Goal: Information Seeking & Learning: Learn about a topic

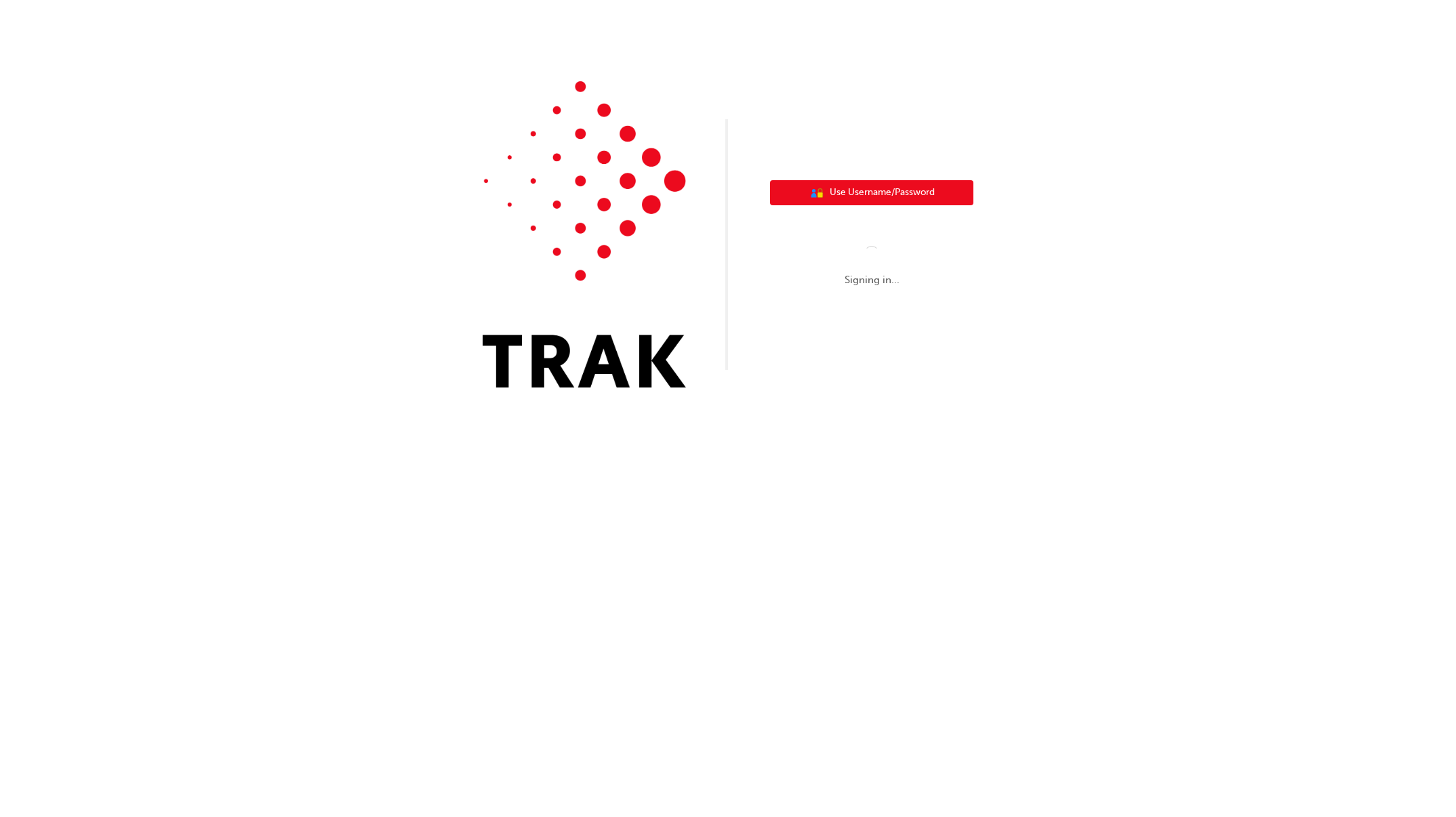
click at [891, 183] on button "User Authentication Icon - Blue Person, Gold Lock Use Username/Password" at bounding box center [871, 193] width 203 height 26
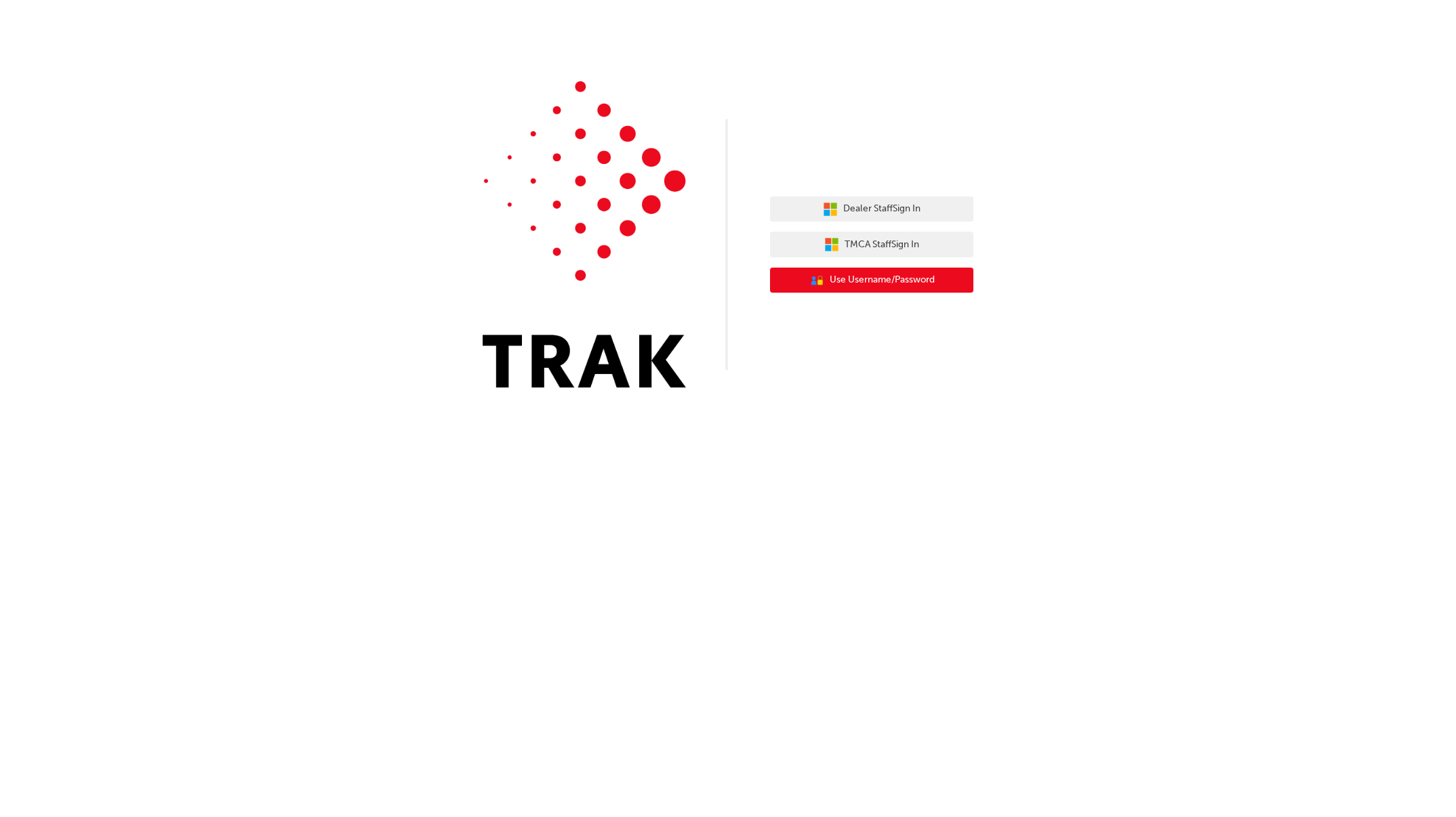
click at [852, 288] on button "User Authentication Icon - Blue Person, Gold Lock Use Username/Password" at bounding box center [871, 281] width 203 height 26
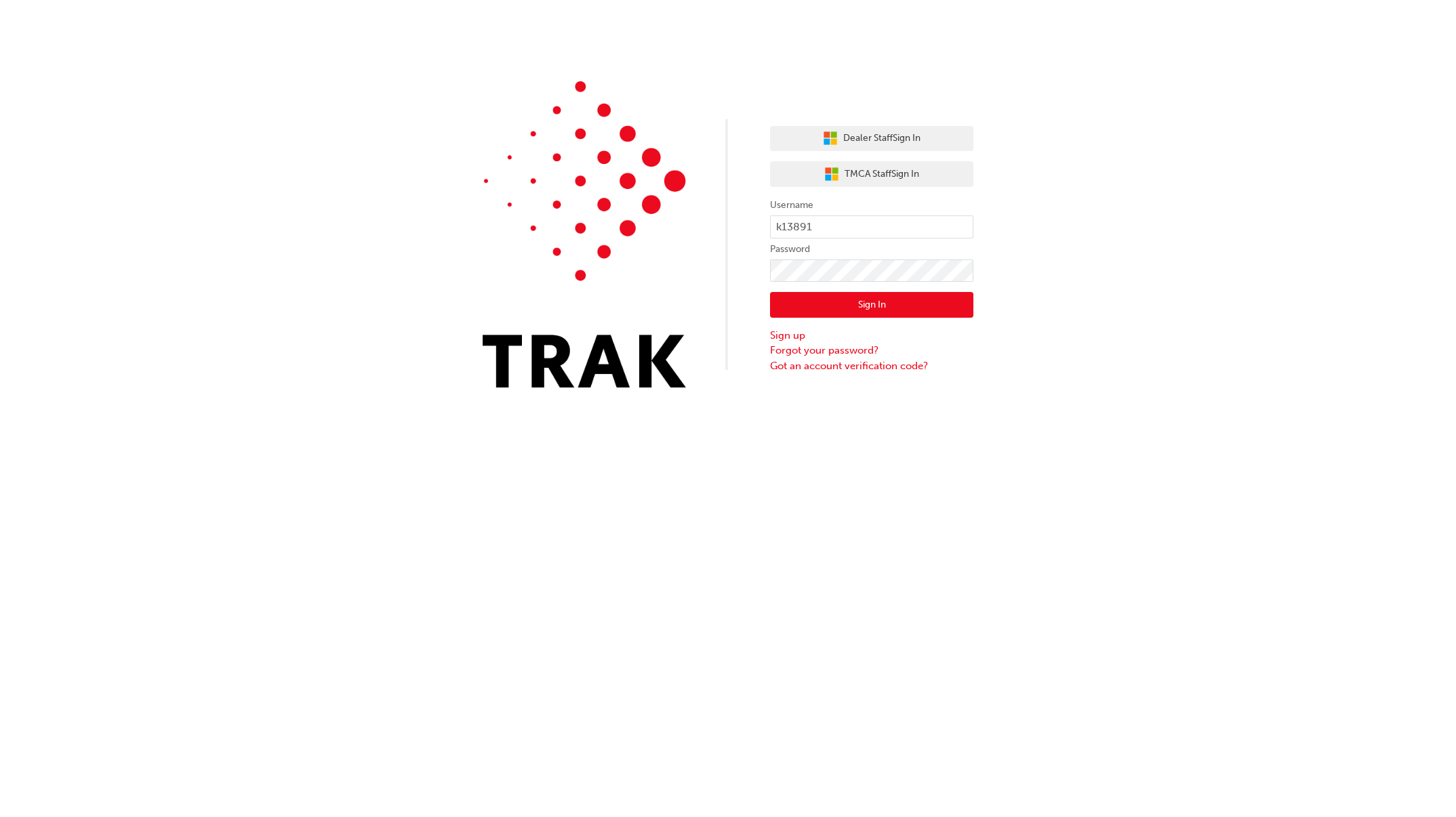
click at [852, 305] on button "Sign In" at bounding box center [871, 305] width 203 height 26
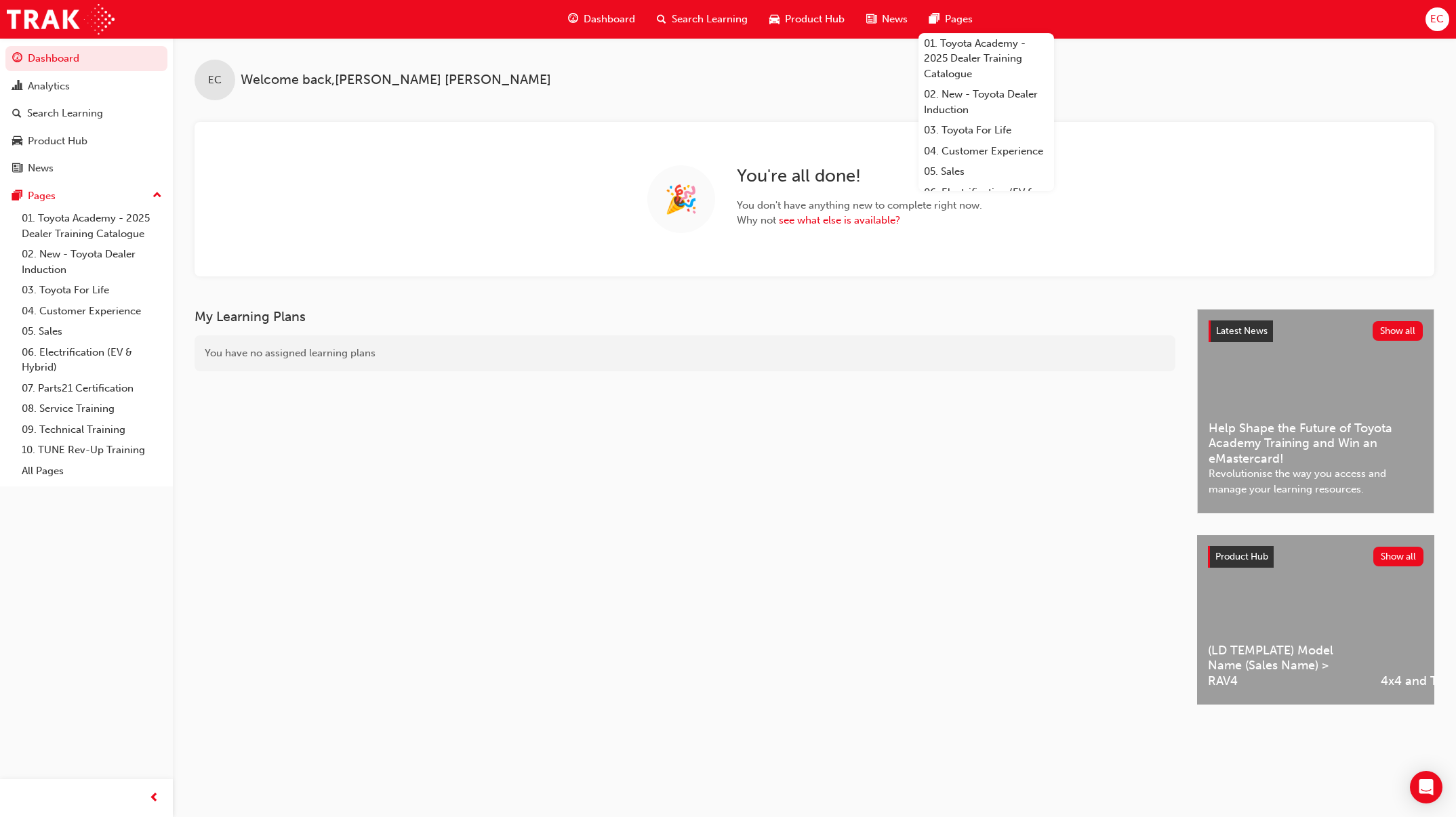
click at [689, 22] on span "Search Learning" at bounding box center [710, 19] width 76 height 15
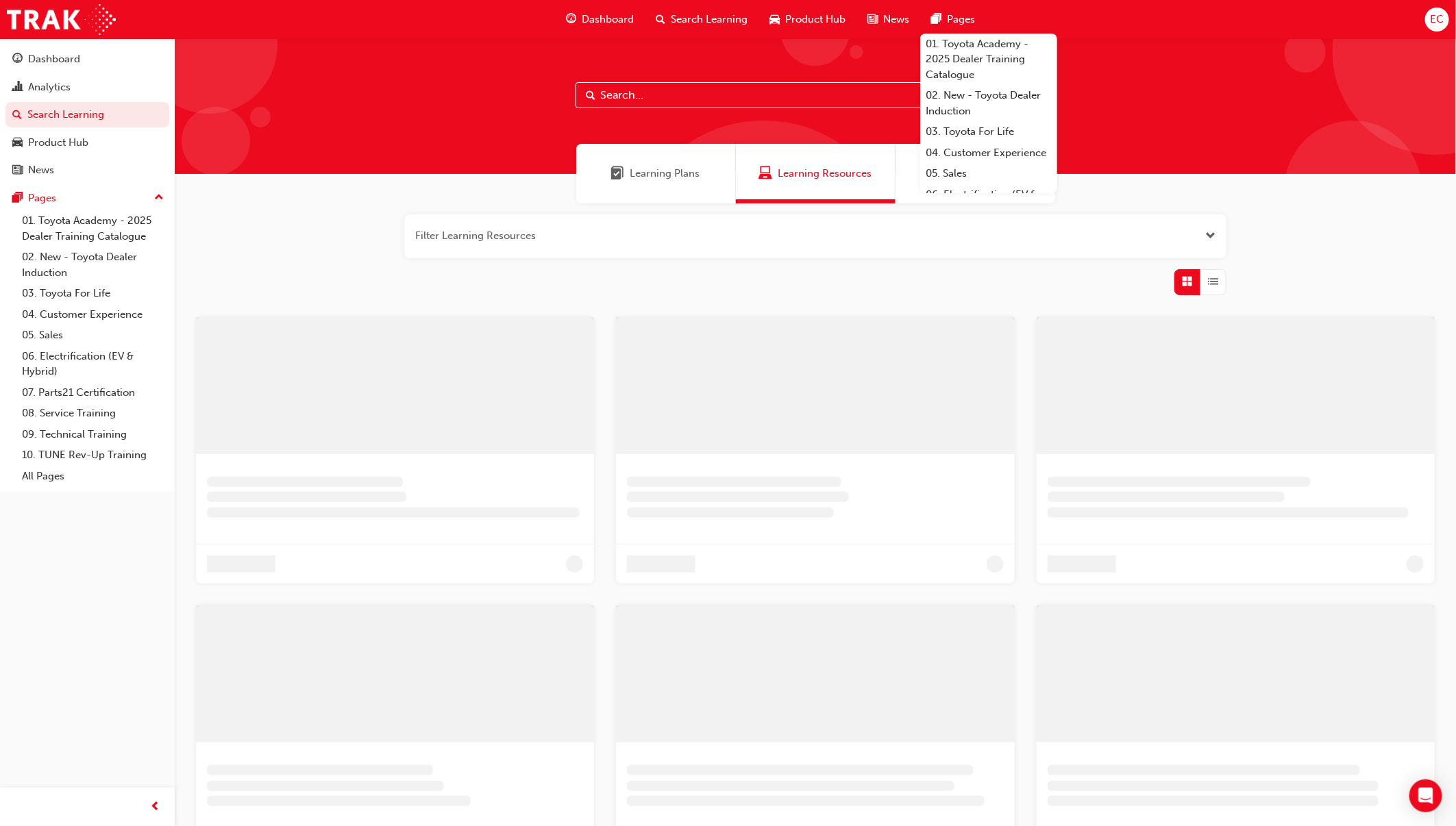
click at [669, 97] on input "text" at bounding box center [815, 95] width 479 height 26
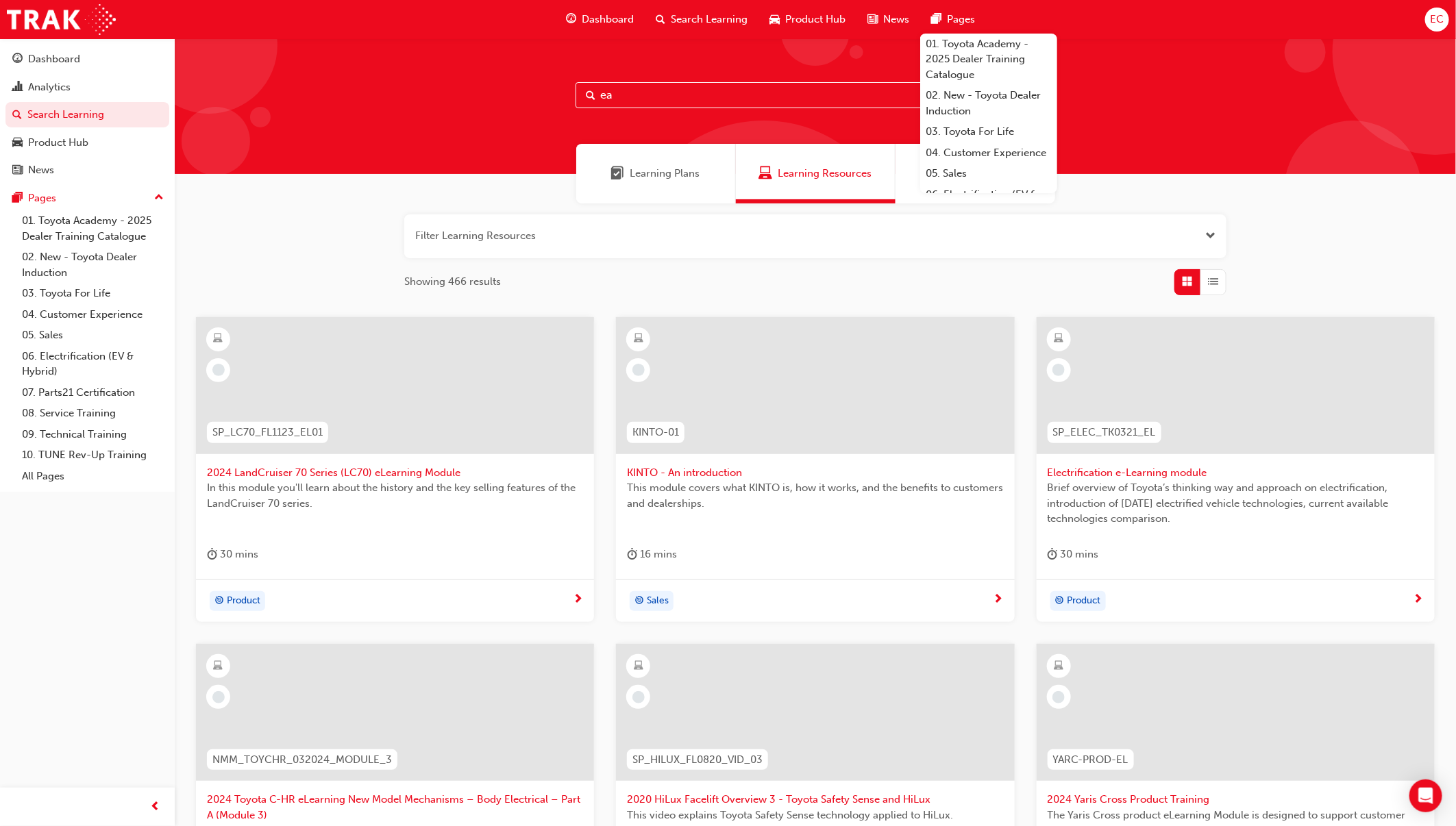
type input "e"
type input "leading"
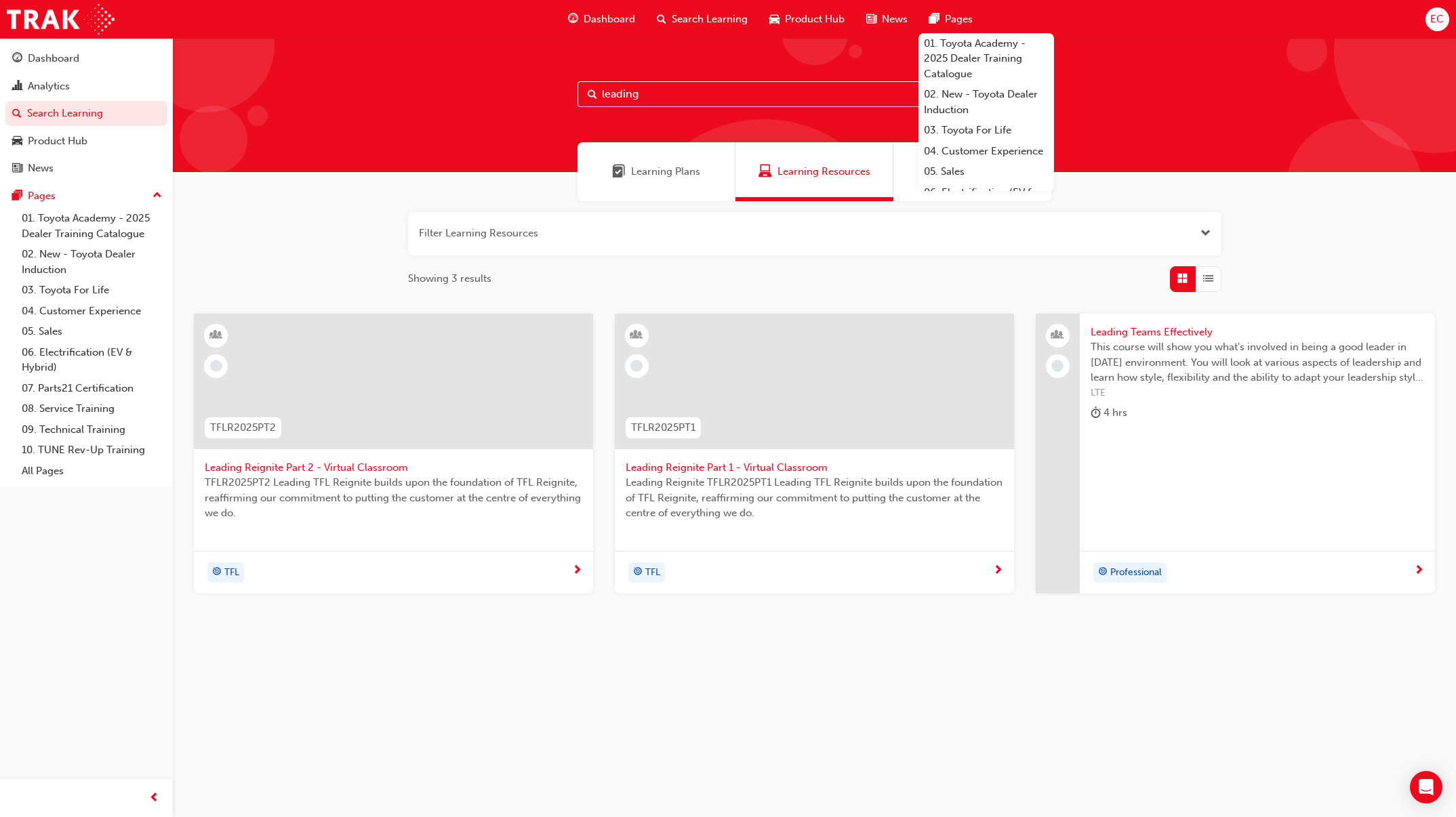
click at [435, 387] on div at bounding box center [394, 381] width 399 height 136
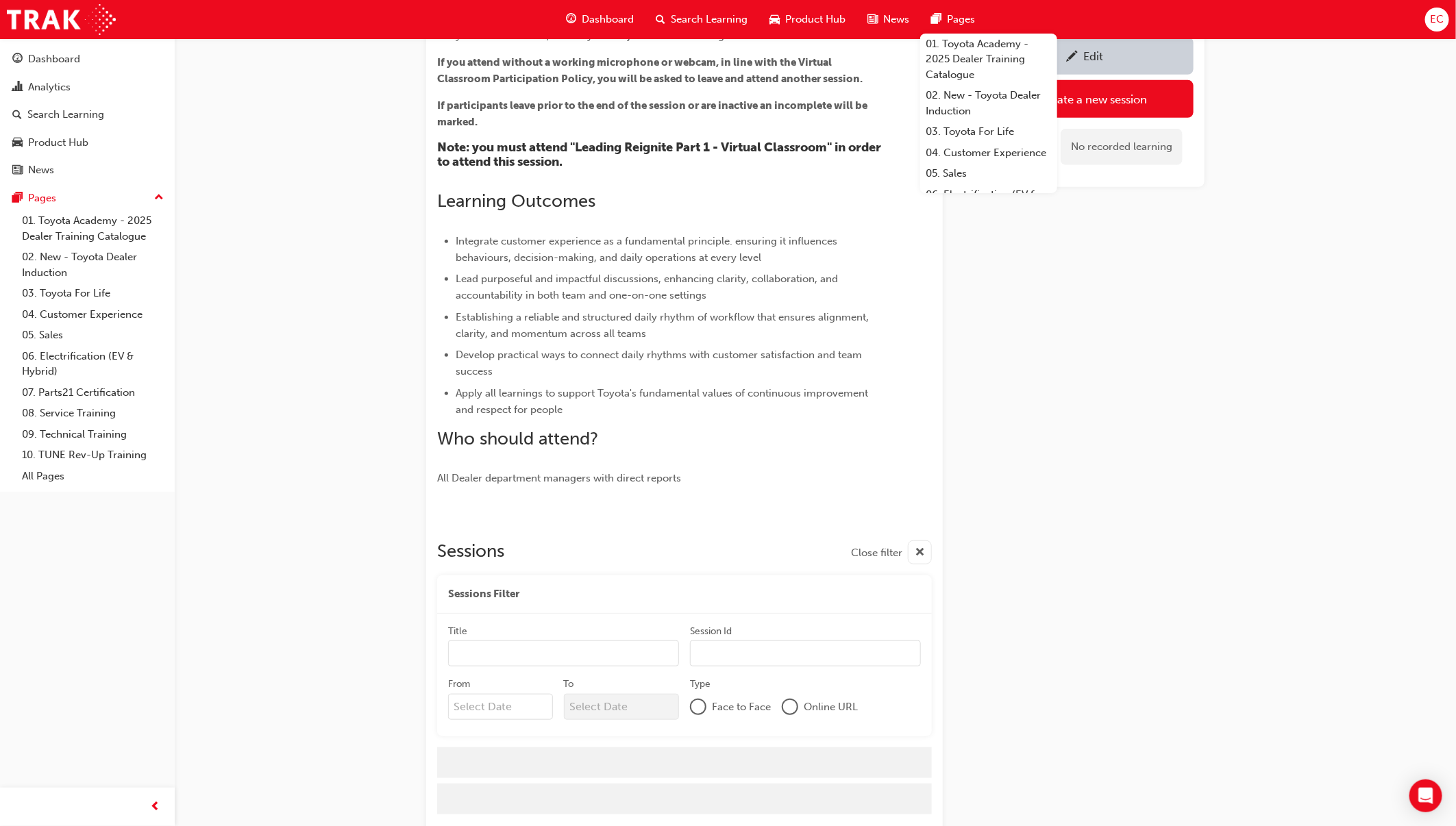
scroll to position [315, 0]
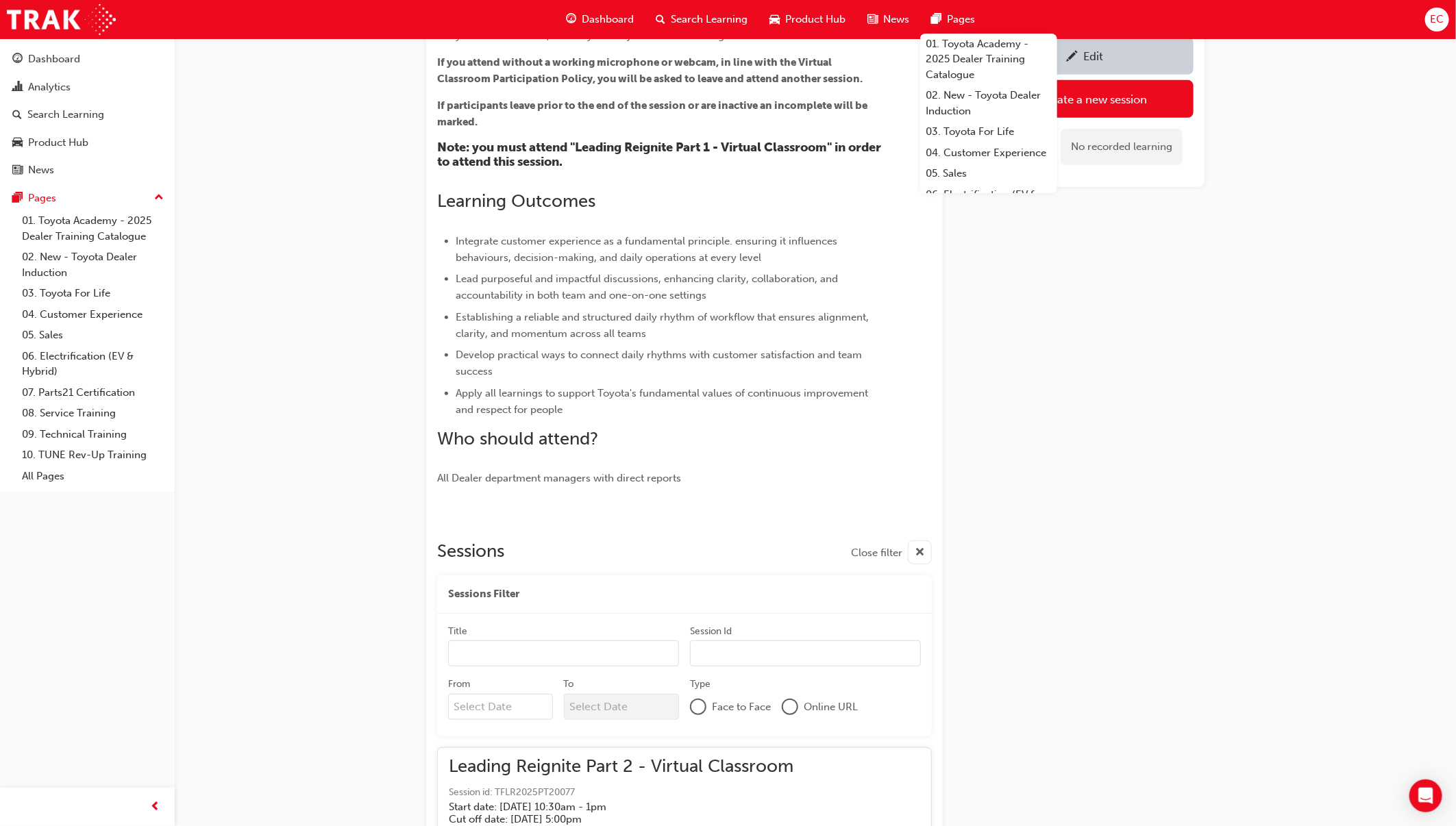
click at [468, 710] on input "From" at bounding box center [500, 707] width 105 height 26
click at [572, 655] on div "24" at bounding box center [568, 664] width 18 height 18
click at [553, 694] on input "From Previous Month Next Month [DATE] Su Mo Tu We Th Fr Sa 28 29 30 1 2 3 4 5 6…" at bounding box center [500, 707] width 105 height 26
type input "[DATE]"
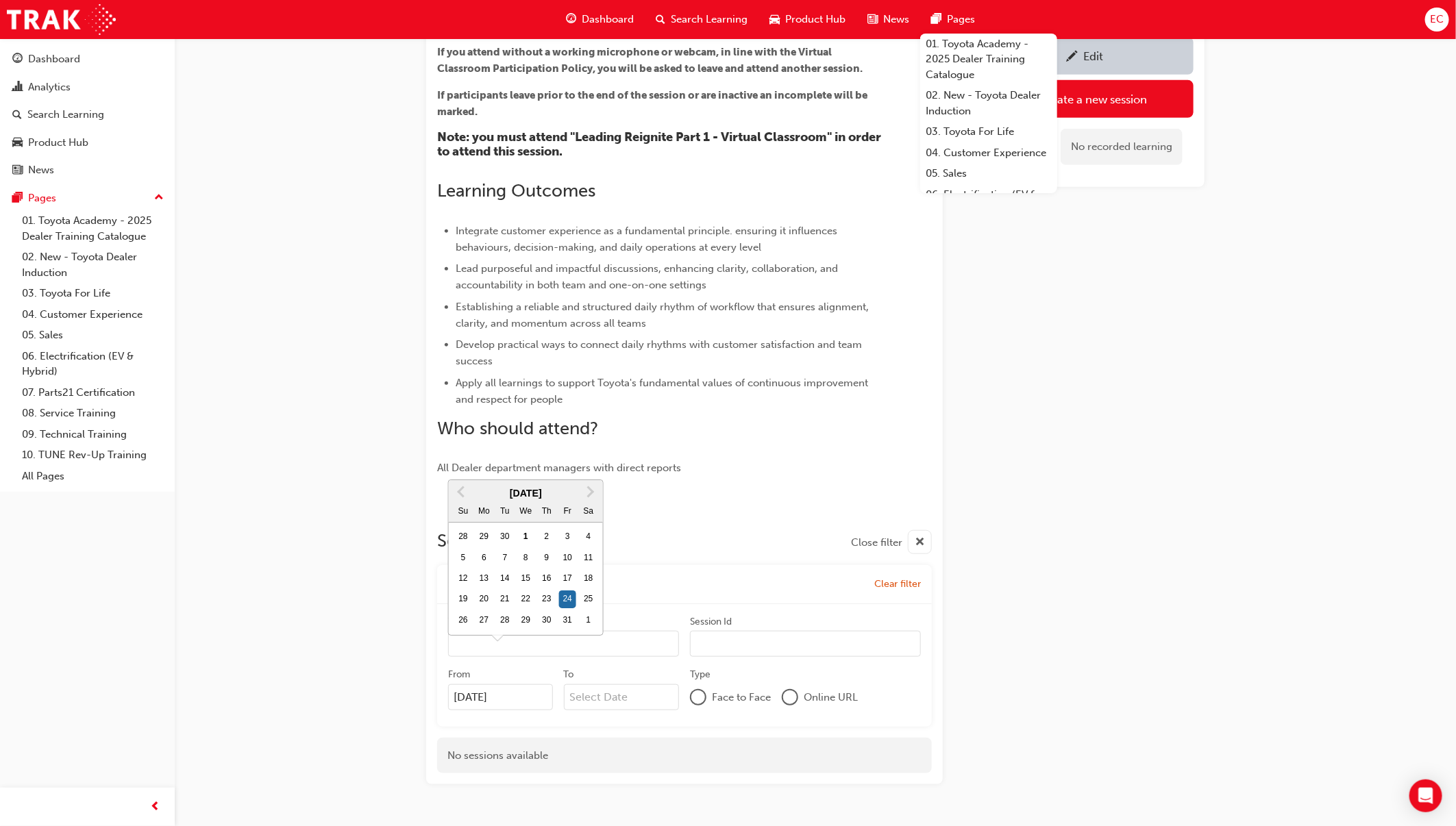
scroll to position [361, 0]
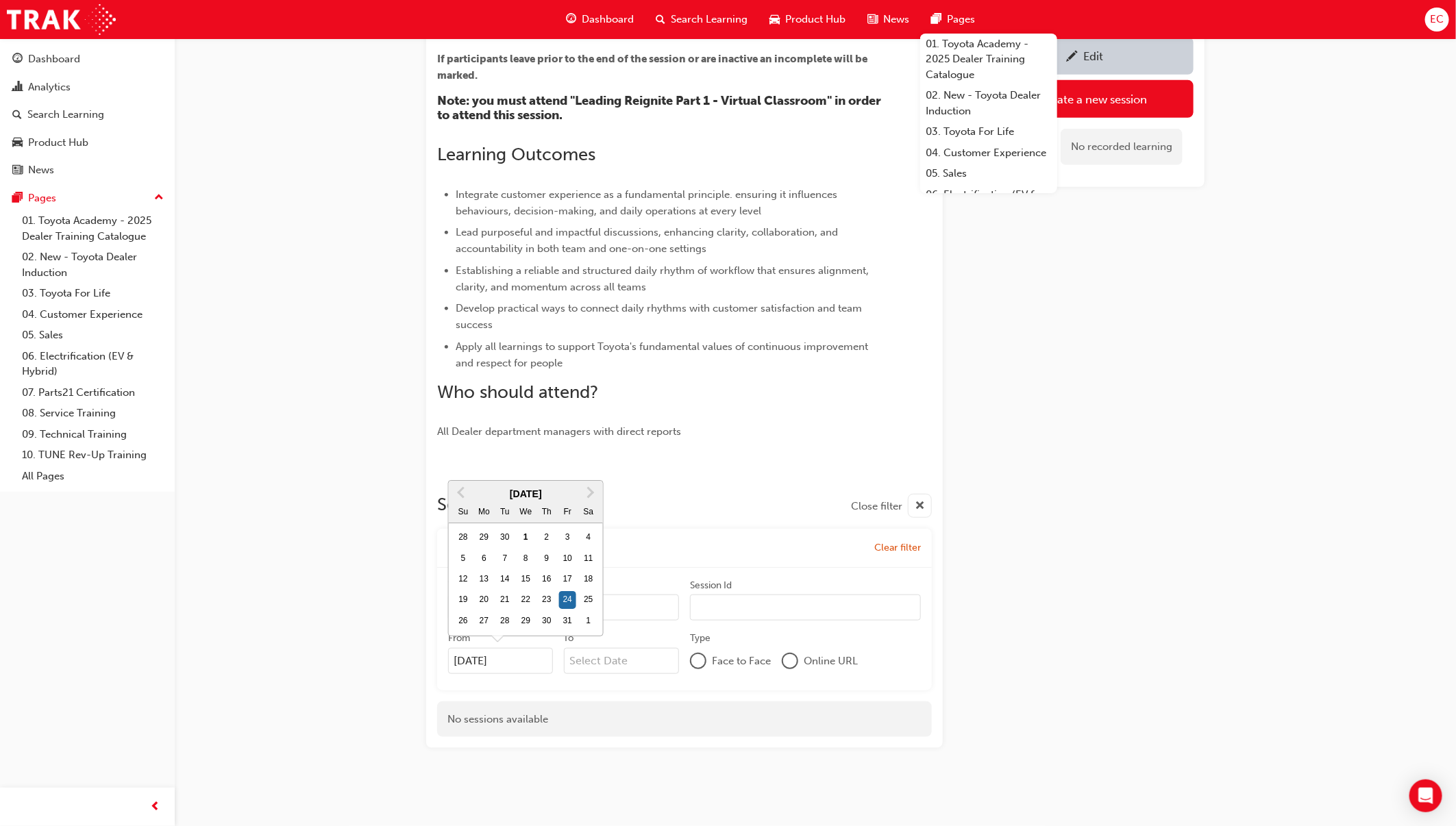
click at [1119, 668] on div "Edit Create a new session No recorded learning" at bounding box center [1084, 254] width 240 height 986
